Goal: Task Accomplishment & Management: Use online tool/utility

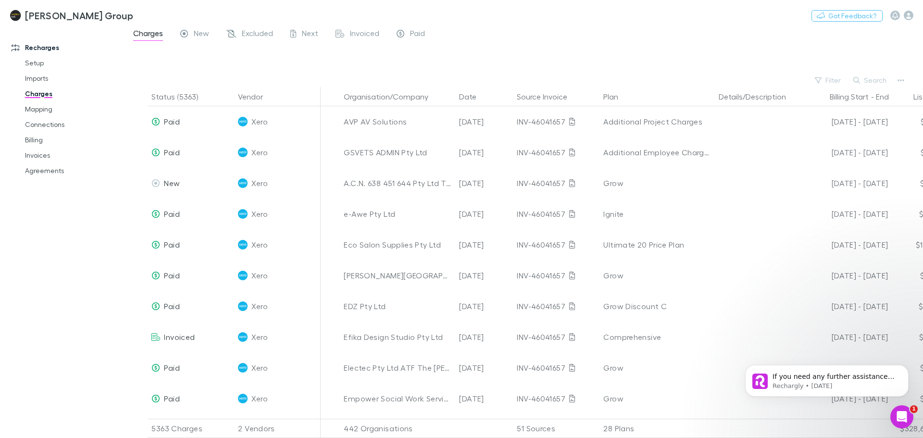
drag, startPoint x: 32, startPoint y: 149, endPoint x: 49, endPoint y: 4, distance: 145.6
click at [32, 149] on link "Invoices" at bounding box center [72, 155] width 114 height 15
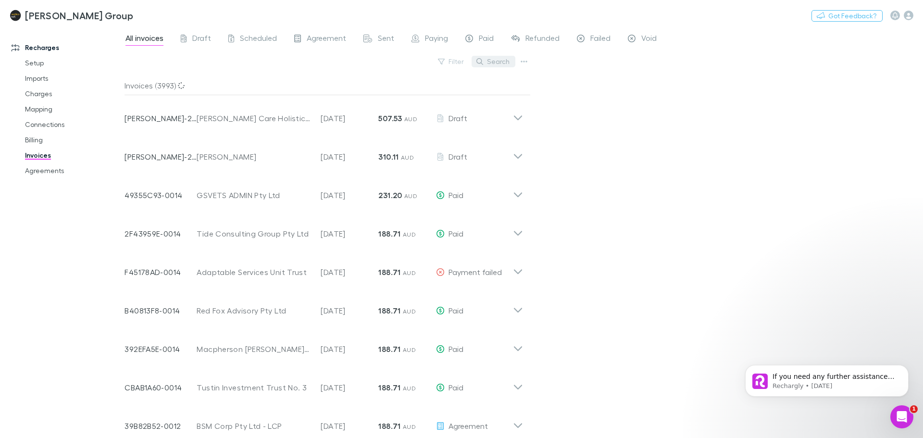
click at [482, 63] on icon "button" at bounding box center [479, 61] width 7 height 7
click at [483, 63] on input "text" at bounding box center [477, 61] width 48 height 13
type input "****"
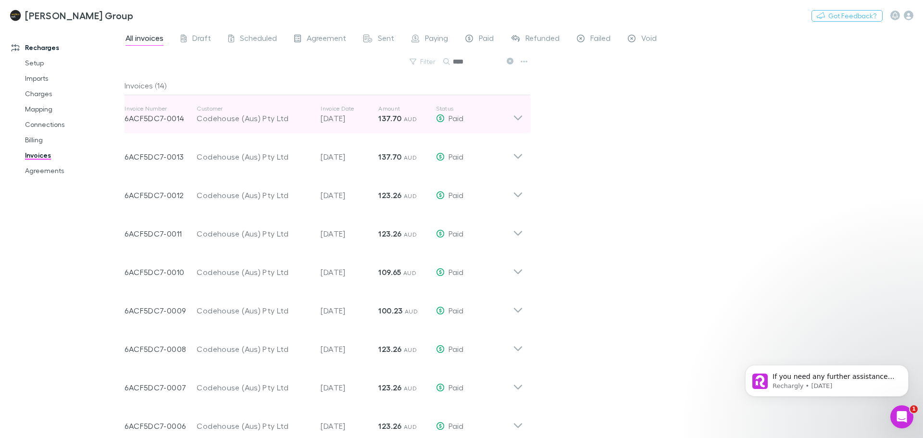
click at [516, 121] on icon at bounding box center [518, 114] width 10 height 19
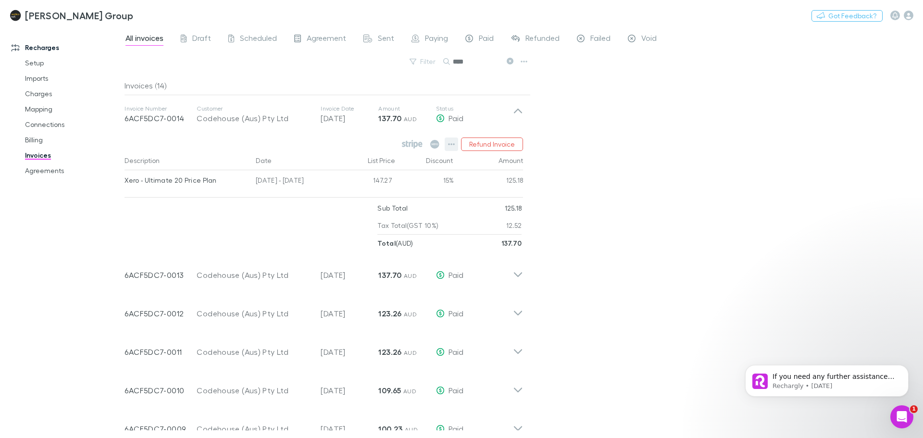
click at [448, 147] on button "button" at bounding box center [451, 143] width 13 height 13
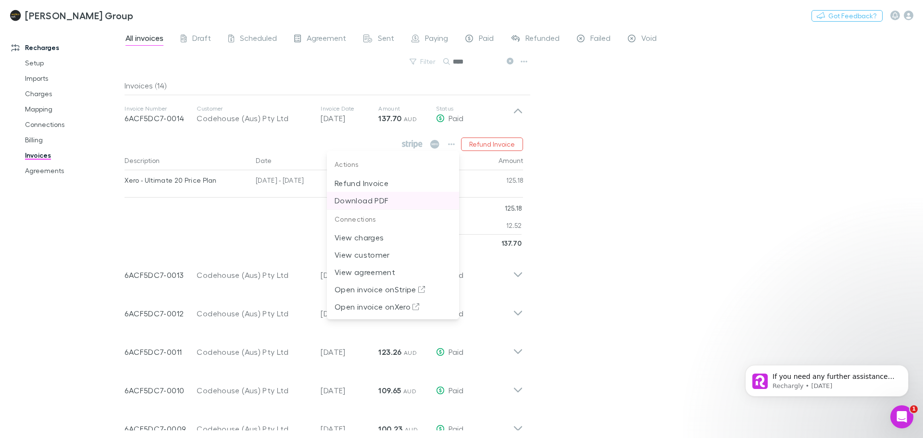
click at [424, 197] on p "Download PDF" at bounding box center [393, 201] width 117 height 12
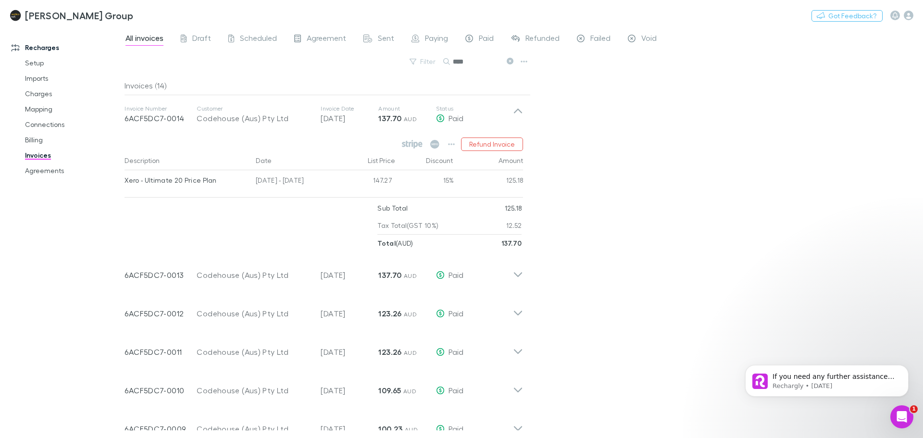
click at [782, 140] on div "All invoices Draft Scheduled Agreement Sent Paying Paid Refunded Failed Void Fi…" at bounding box center [523, 232] width 798 height 411
click at [710, 161] on div "All invoices Draft Scheduled Agreement Sent Paying Paid Refunded Failed Void Fi…" at bounding box center [523, 232] width 798 height 411
drag, startPoint x: 301, startPoint y: 117, endPoint x: 750, endPoint y: 158, distance: 451.3
click at [750, 158] on div "All invoices Draft Scheduled Agreement Sent Paying Paid Refunded Failed Void Fi…" at bounding box center [523, 232] width 798 height 411
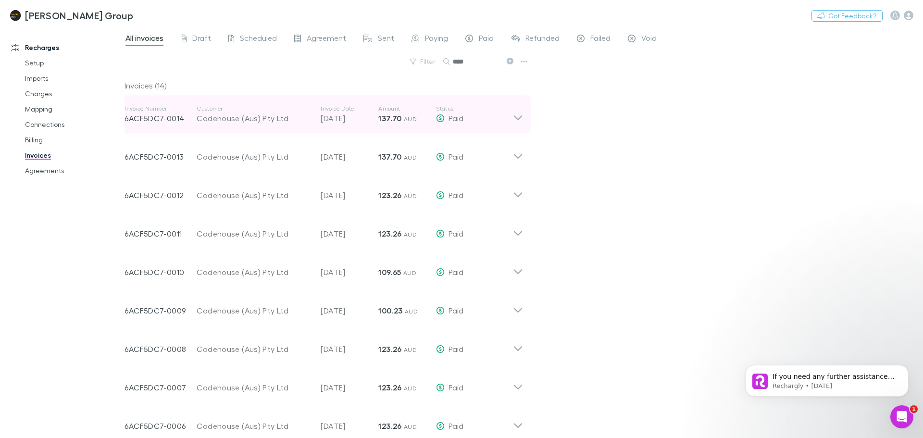
click at [514, 115] on icon at bounding box center [518, 114] width 10 height 19
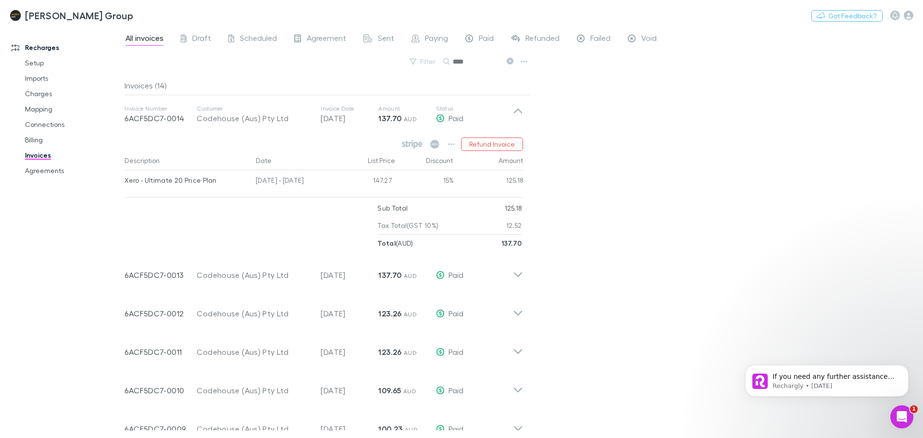
click at [754, 193] on div "All invoices Draft Scheduled Agreement Sent Paying Paid Refunded Failed Void Fi…" at bounding box center [523, 232] width 798 height 411
